Goal: Information Seeking & Learning: Find specific fact

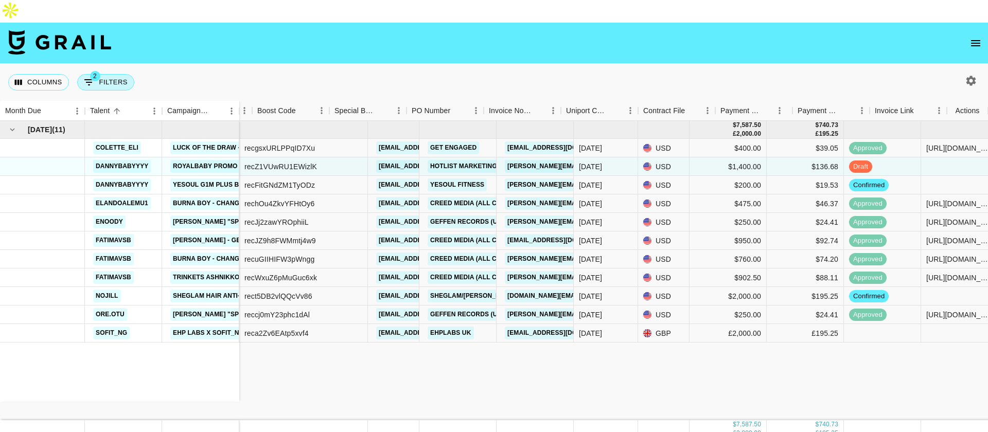
scroll to position [0, 746]
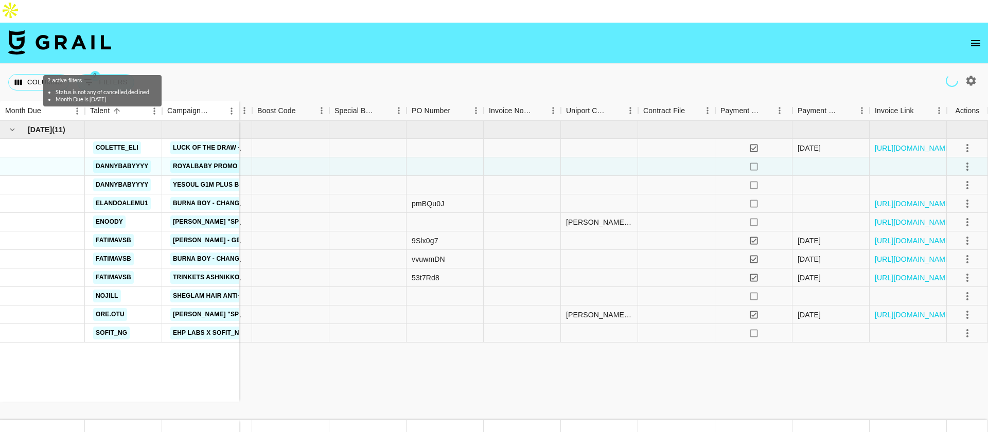
click at [107, 74] on button "2 Filters" at bounding box center [105, 82] width 57 height 16
select select "status"
select select "isNotAnyOf"
select select "monthDue2"
select select "[DATE]"
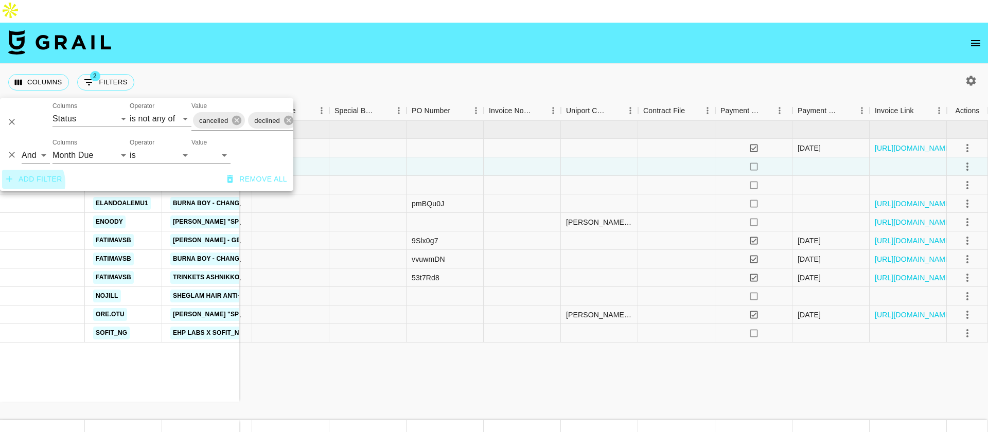
click at [30, 189] on button "Add filter" at bounding box center [34, 179] width 64 height 19
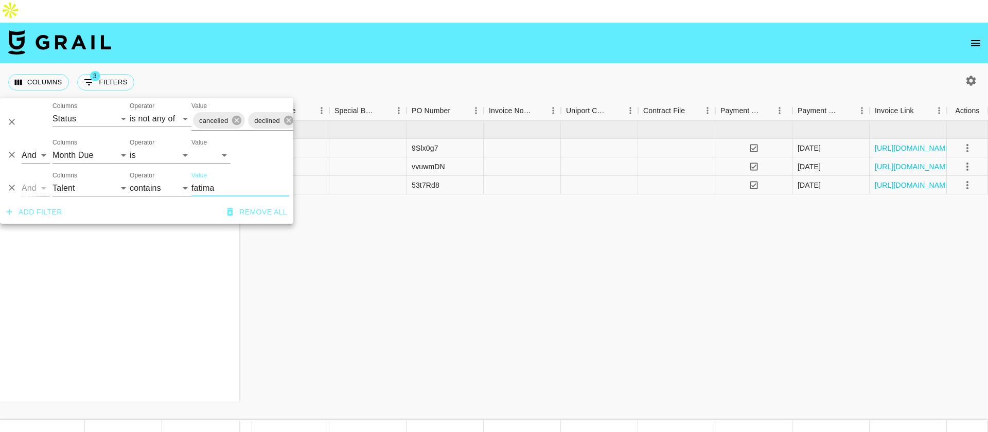
type input "fatima"
click at [433, 212] on div "[DATE] ( 3 ) fatimavsb [PERSON_NAME] - Genius fatimavsb Burna Boy - Change Your…" at bounding box center [121, 271] width 1735 height 300
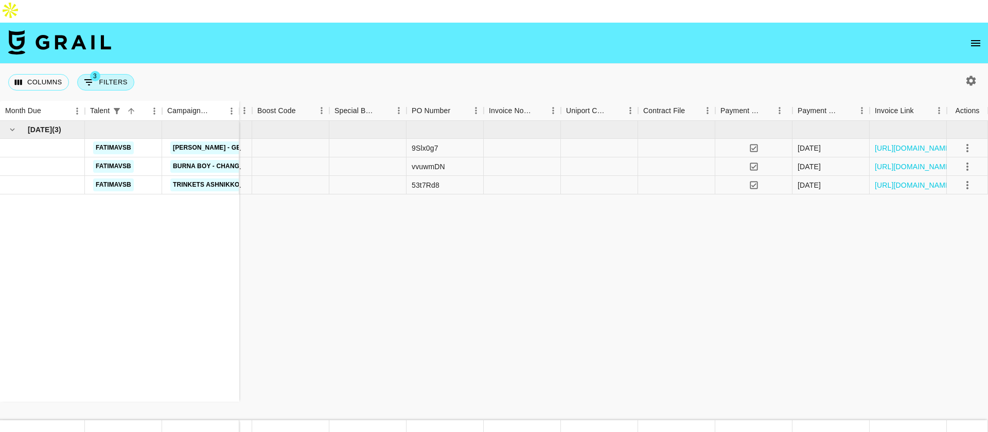
click at [97, 74] on button "3 Filters" at bounding box center [105, 82] width 57 height 16
select select "status"
select select "isNotAnyOf"
select select "monthDue2"
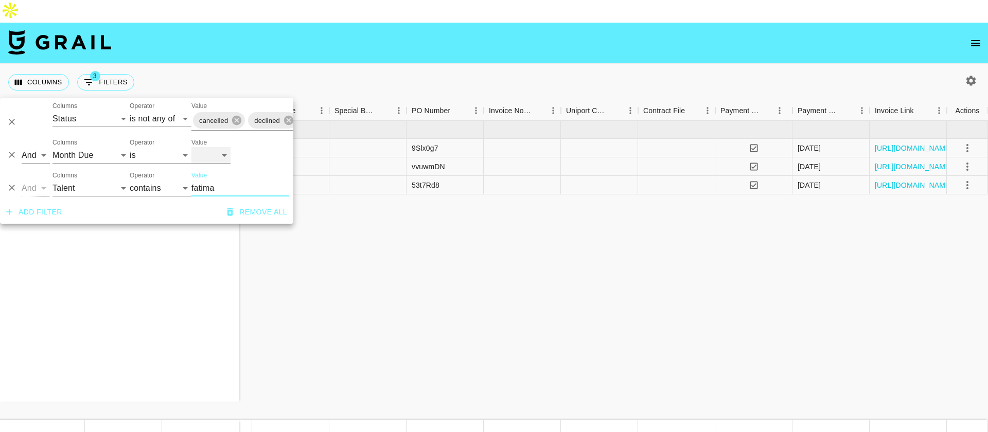
click at [213, 153] on select "[DATE] Aug '[DATE] Jun '[DATE] Apr '[DATE] Feb '[DATE] Dec '[DATE] Oct '[DATE] …" at bounding box center [210, 155] width 39 height 16
select select "[DATE]"
click at [191, 147] on select "[DATE] Aug '[DATE] Jun '[DATE] Apr '[DATE] Feb '[DATE] Dec '[DATE] Oct '[DATE] …" at bounding box center [210, 155] width 39 height 16
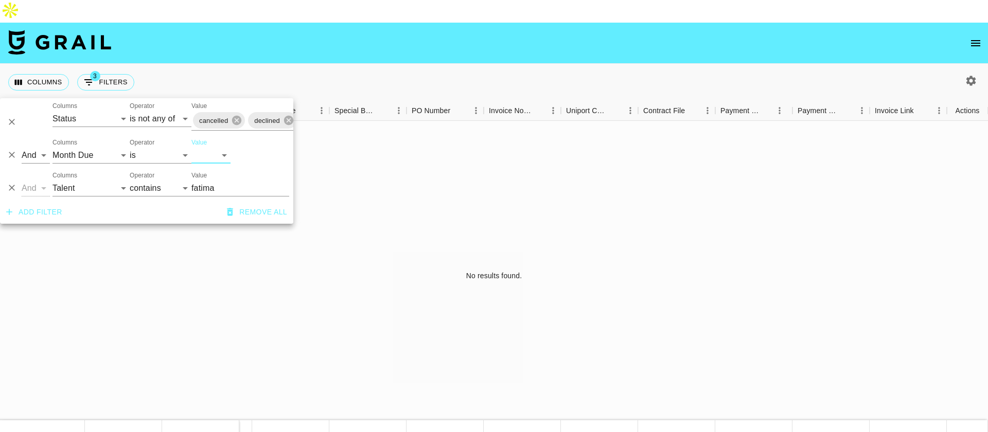
click at [546, 283] on div "No results found." at bounding box center [494, 276] width 988 height 310
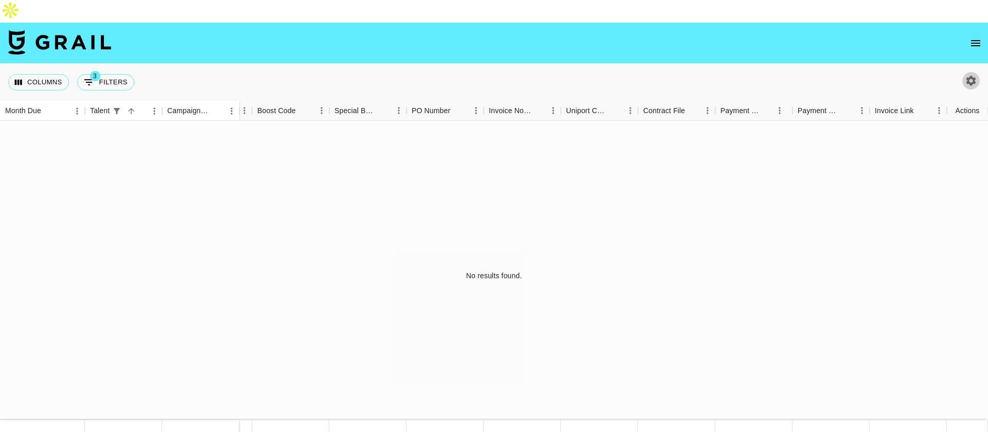
click at [970, 75] on icon "button" at bounding box center [971, 81] width 12 height 12
select select "[DATE]"
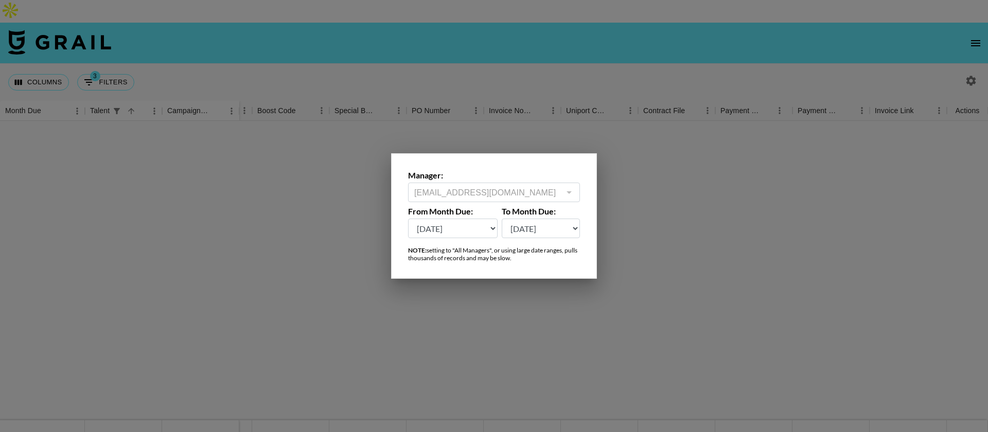
click at [476, 233] on select "[DATE] Aug '[DATE] Jun '[DATE] Apr '[DATE] Feb '[DATE] Dec '[DATE] Oct '[DATE] …" at bounding box center [453, 229] width 90 height 20
click at [408, 219] on select "[DATE] Aug '[DATE] Jun '[DATE] Apr '[DATE] Feb '[DATE] Dec '[DATE] Oct '[DATE] …" at bounding box center [453, 229] width 90 height 20
click at [183, 136] on div at bounding box center [494, 216] width 988 height 432
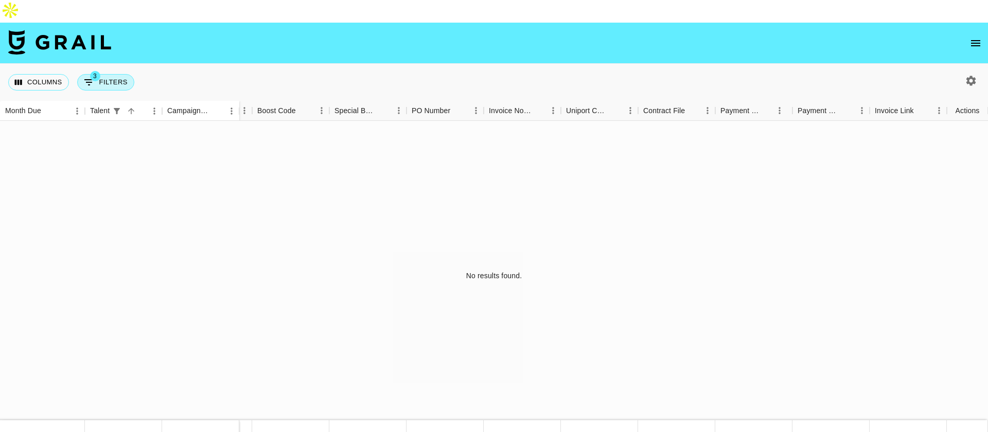
click at [112, 74] on button "3 Filters" at bounding box center [105, 82] width 57 height 16
select select "status"
select select "isNotAnyOf"
select select "monthDue2"
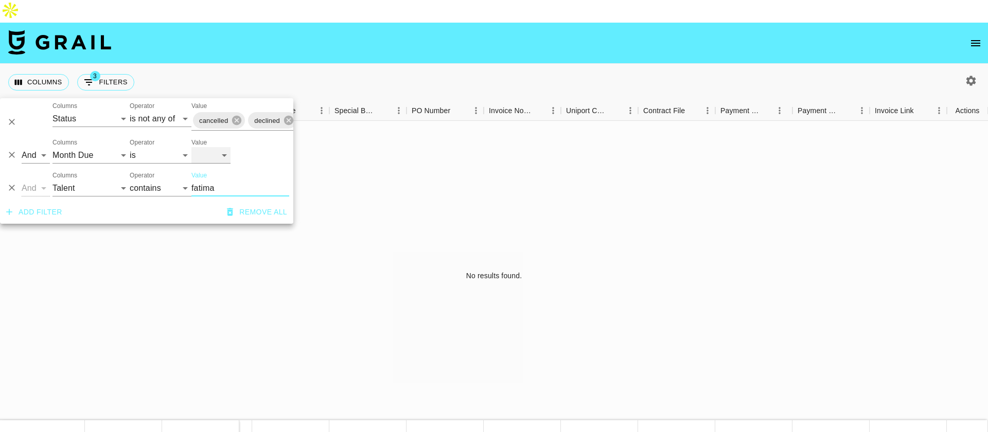
click at [216, 159] on select "[DATE] Aug '[DATE] Jun '[DATE] Apr '[DATE] Feb '[DATE] Dec '[DATE] Oct '[DATE] …" at bounding box center [210, 155] width 39 height 16
select select "[DATE]"
click at [191, 147] on select "[DATE] Aug '[DATE] Jun '[DATE] Apr '[DATE] Feb '[DATE] Dec '[DATE] Oct '[DATE] …" at bounding box center [210, 155] width 39 height 16
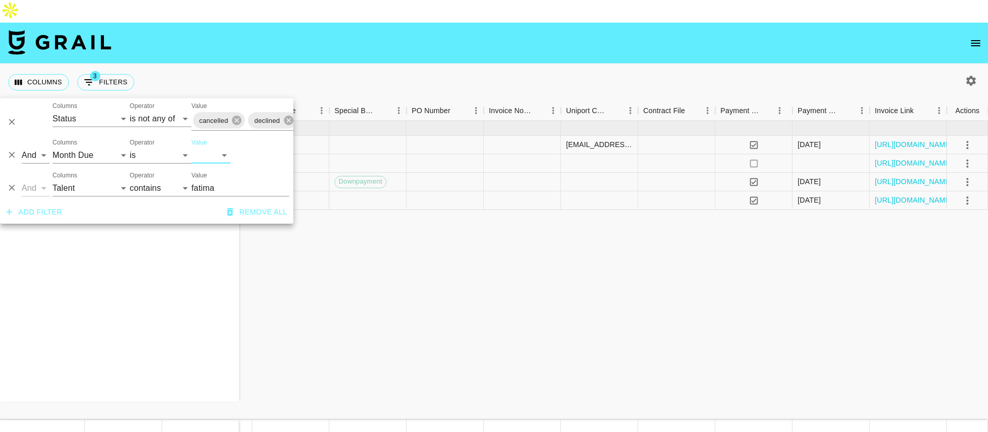
click at [347, 311] on div "[DATE] ( 4 ) fatimavsb Phenomenal by [PERSON_NAME] ft. Doechii fatimavsb Cry Fo…" at bounding box center [121, 271] width 1735 height 300
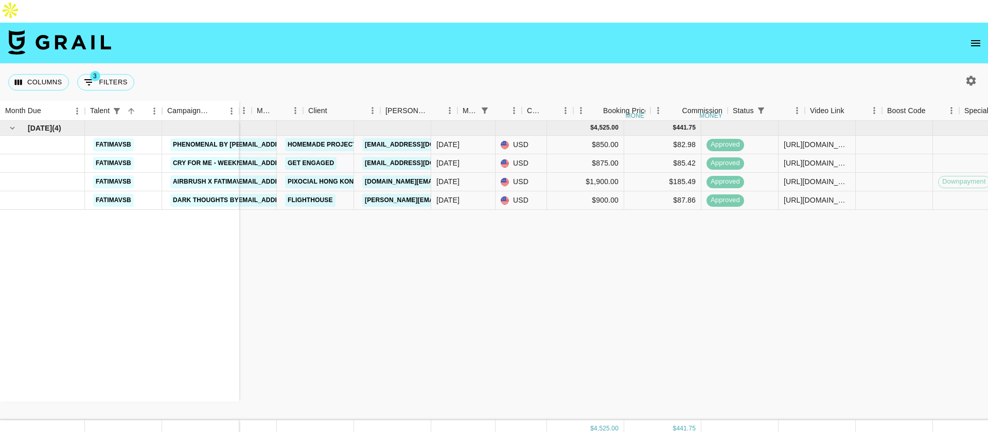
scroll to position [0, 0]
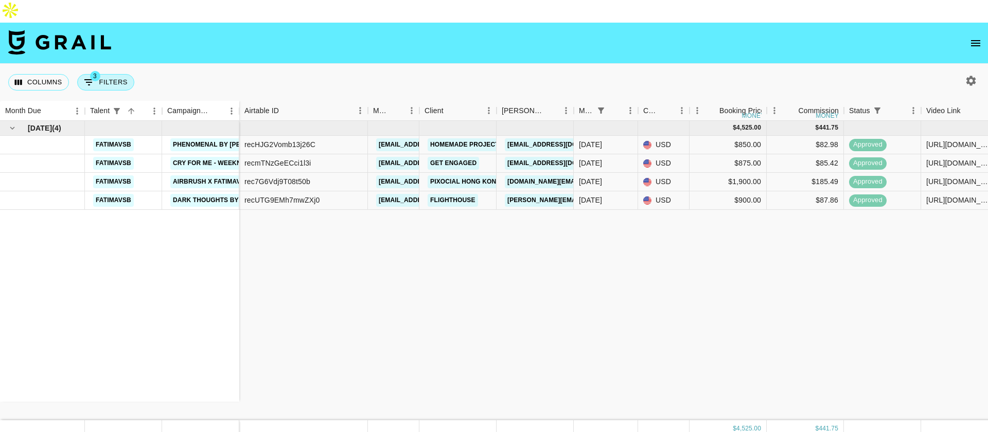
click at [106, 74] on button "3 Filters" at bounding box center [105, 82] width 57 height 16
select select "status"
select select "isNotAnyOf"
select select "monthDue2"
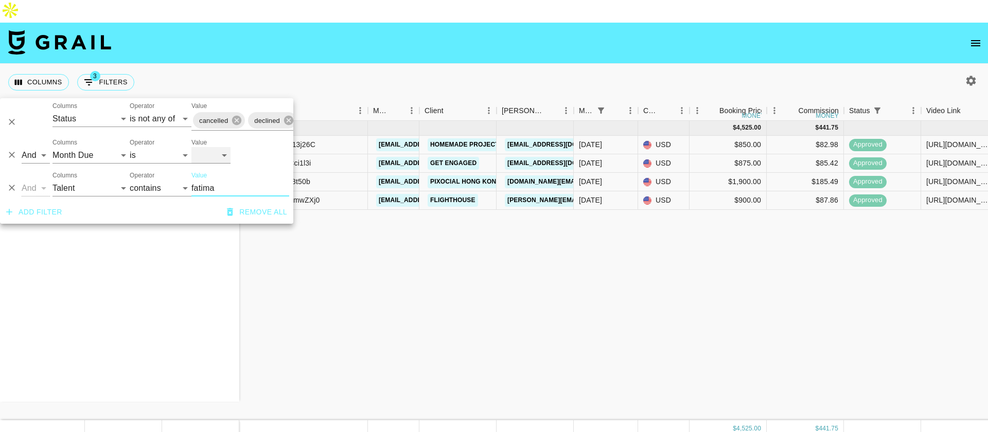
click at [220, 159] on select "[DATE] Aug '[DATE] Jun '[DATE] Apr '[DATE] Feb '[DATE] Dec '[DATE] Oct '[DATE] …" at bounding box center [210, 155] width 39 height 16
select select "[DATE]"
click at [191, 147] on select "[DATE] Aug '[DATE] Jun '[DATE] Apr '[DATE] Feb '[DATE] Dec '[DATE] Oct '[DATE] …" at bounding box center [210, 155] width 39 height 16
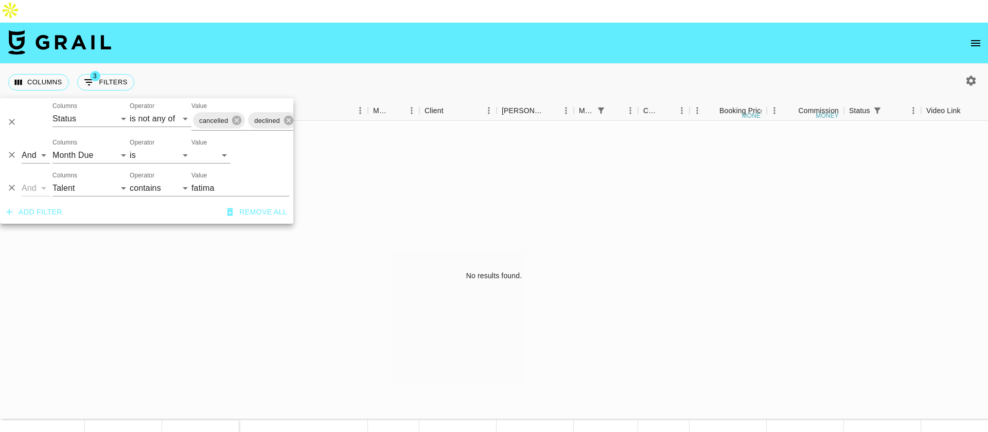
click at [327, 250] on div "No results found." at bounding box center [494, 276] width 988 height 310
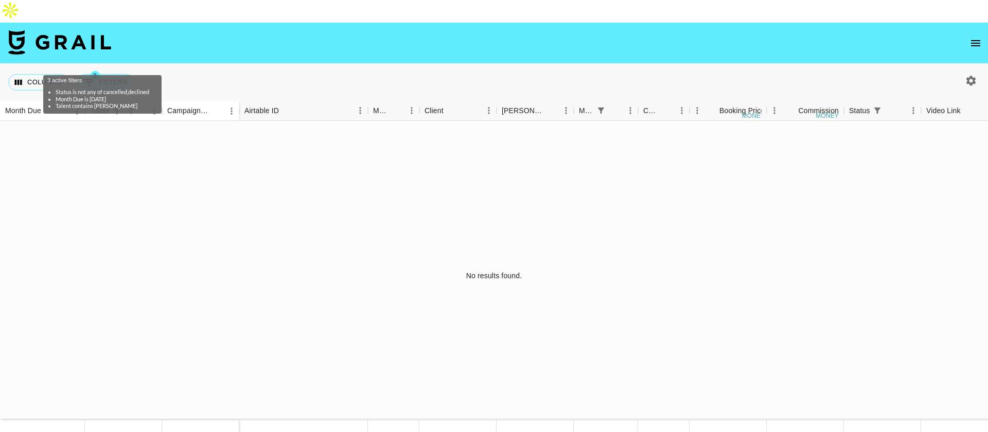
click at [122, 74] on button "3 Filters" at bounding box center [105, 82] width 57 height 16
select select "status"
select select "isNotAnyOf"
select select "monthDue2"
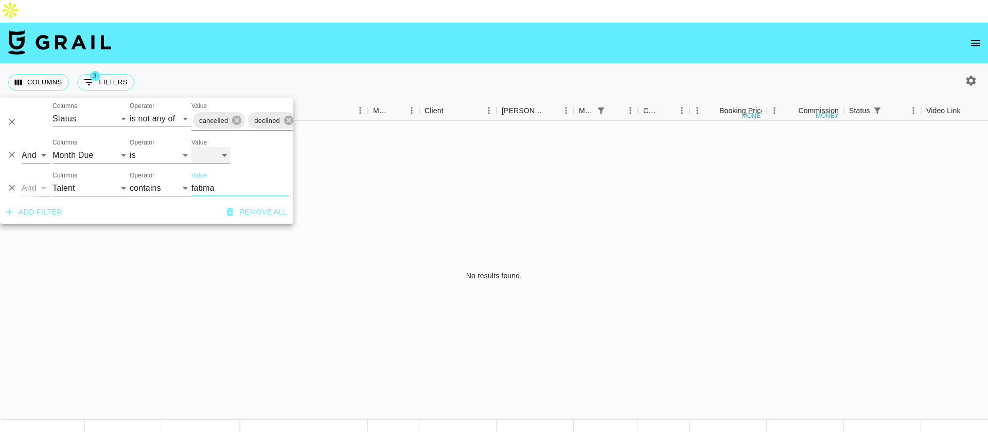
click at [218, 156] on select "[DATE] Aug '[DATE] Jun '[DATE] Apr '[DATE] Feb '[DATE] Dec '[DATE] Oct '[DATE] …" at bounding box center [210, 155] width 39 height 16
select select "[DATE]"
click at [191, 147] on select "[DATE] Aug '[DATE] Jun '[DATE] Apr '[DATE] Feb '[DATE] Dec '[DATE] Oct '[DATE] …" at bounding box center [210, 155] width 39 height 16
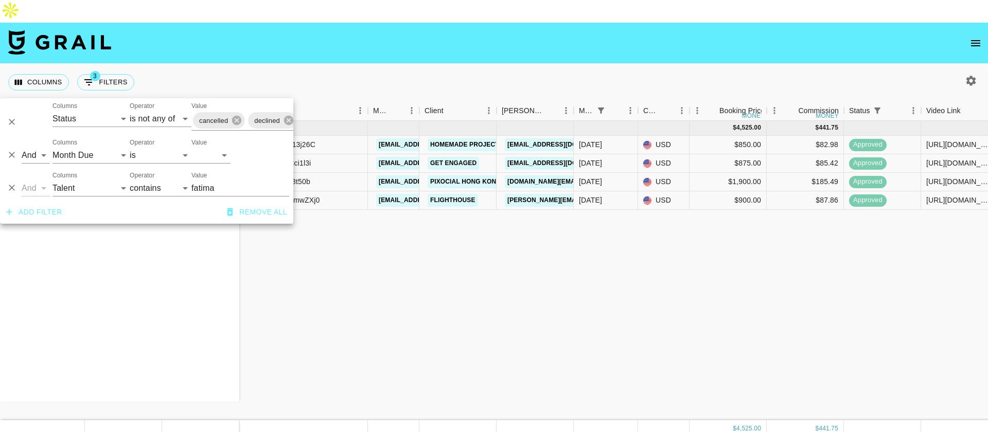
drag, startPoint x: 361, startPoint y: 320, endPoint x: 317, endPoint y: 251, distance: 82.0
click at [361, 319] on div "[DATE] ( 4 ) fatimavsb Phenomenal by [PERSON_NAME] ft. Doechii fatimavsb Cry Fo…" at bounding box center [867, 271] width 1735 height 300
